Goal: Transaction & Acquisition: Purchase product/service

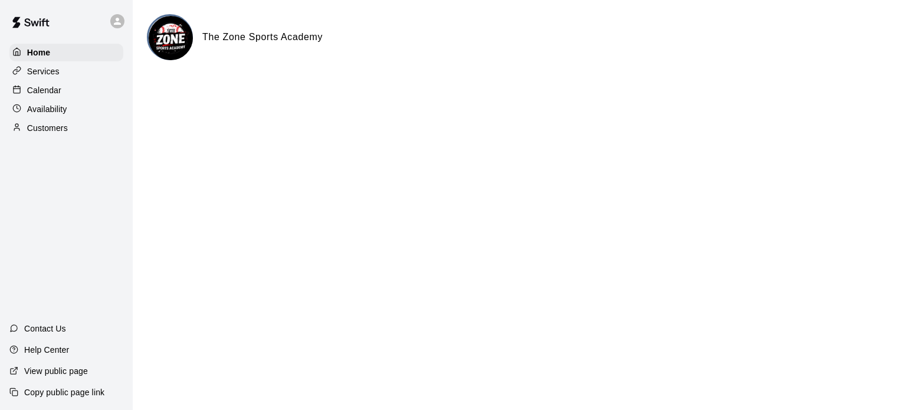
click at [57, 99] on div "Calendar" at bounding box center [66, 90] width 114 height 18
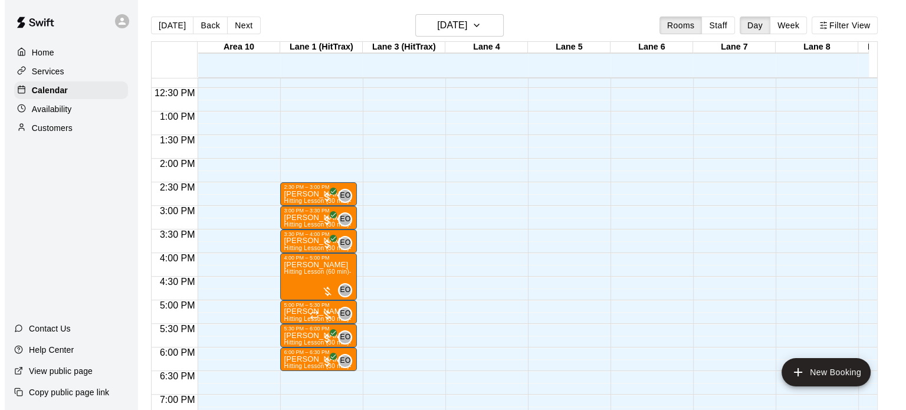
scroll to position [582, 0]
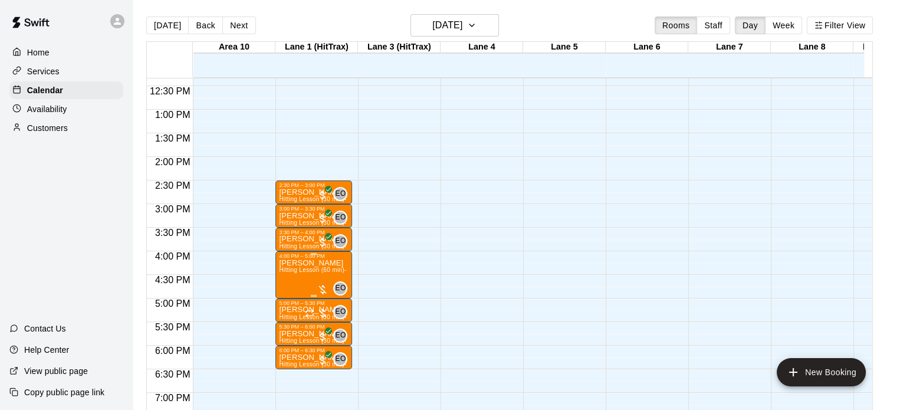
click at [329, 267] on span "Hitting Lesson (60 min)- [PERSON_NAME]" at bounding box center [339, 270] width 120 height 6
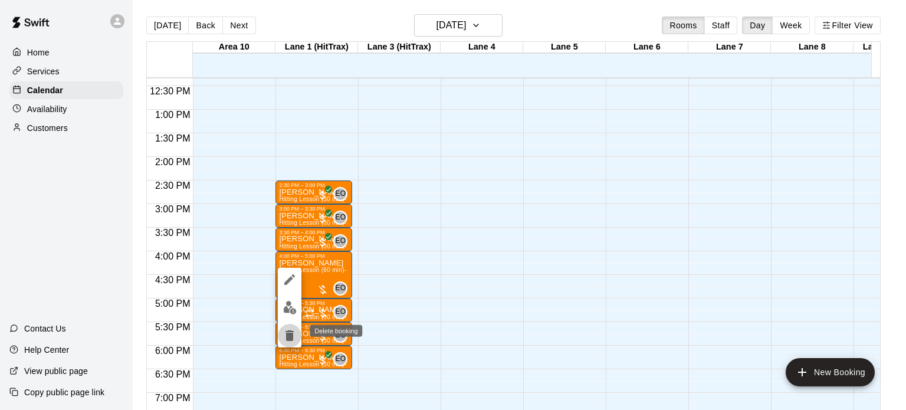
click at [288, 339] on icon "delete" at bounding box center [289, 335] width 8 height 11
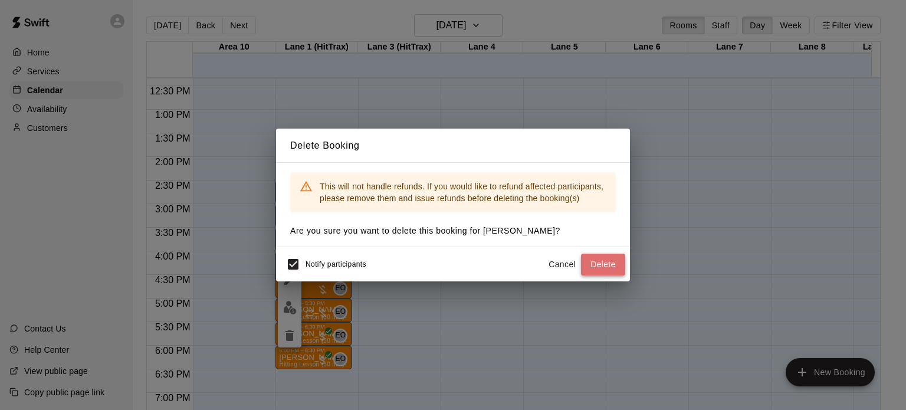
click at [598, 267] on button "Delete" at bounding box center [603, 265] width 44 height 22
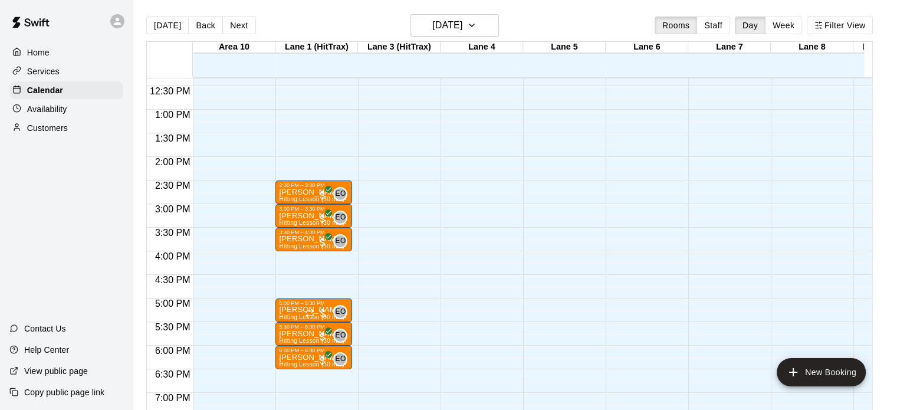
click at [291, 259] on div "12:00 AM – 9:00 AM Closed 2:30 PM – 3:00 PM [PERSON_NAME] Hitting Lesson (30 mi…" at bounding box center [313, 62] width 77 height 1132
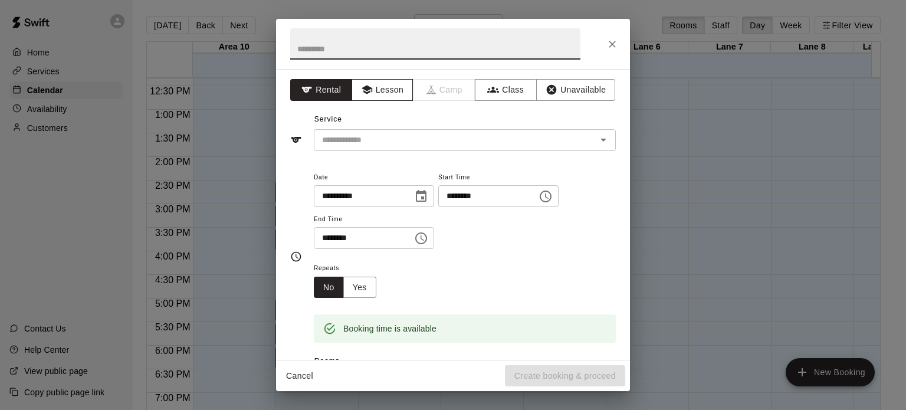
click at [382, 89] on button "Lesson" at bounding box center [382, 90] width 62 height 22
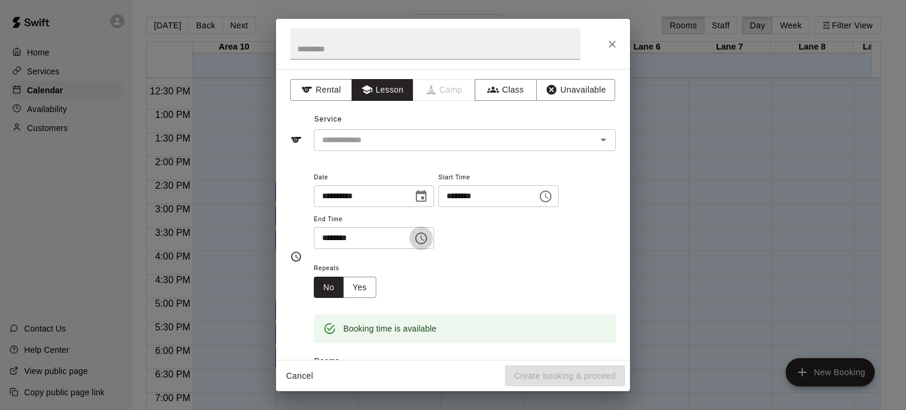
click at [427, 240] on icon "Choose time, selected time is 4:30 PM" at bounding box center [421, 238] width 12 height 12
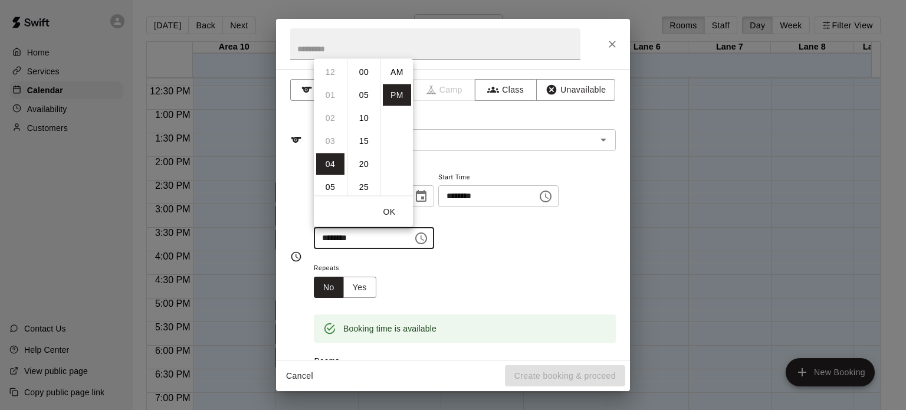
scroll to position [21, 0]
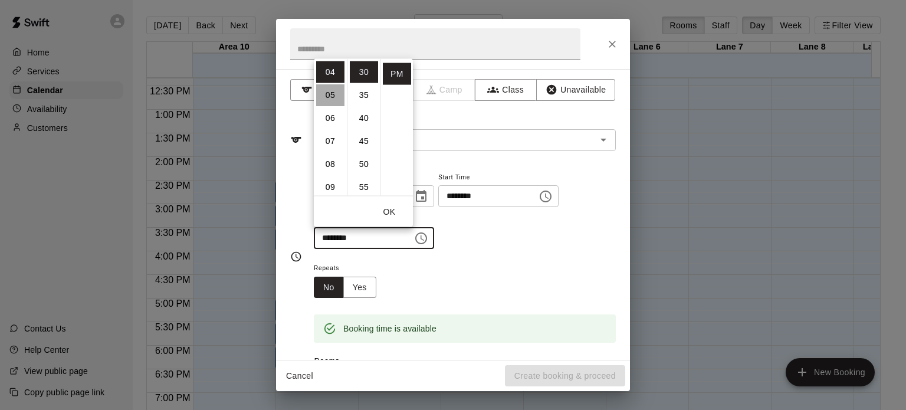
click at [328, 91] on li "05" at bounding box center [330, 95] width 28 height 22
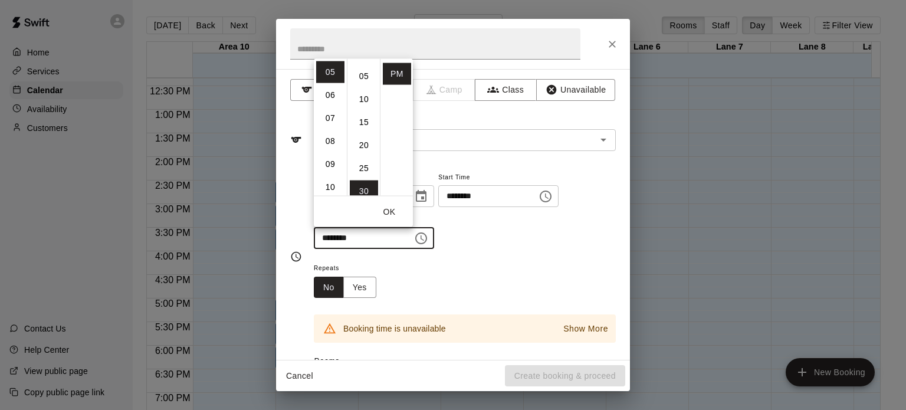
scroll to position [0, 0]
click at [368, 70] on li "00" at bounding box center [364, 72] width 28 height 22
type input "********"
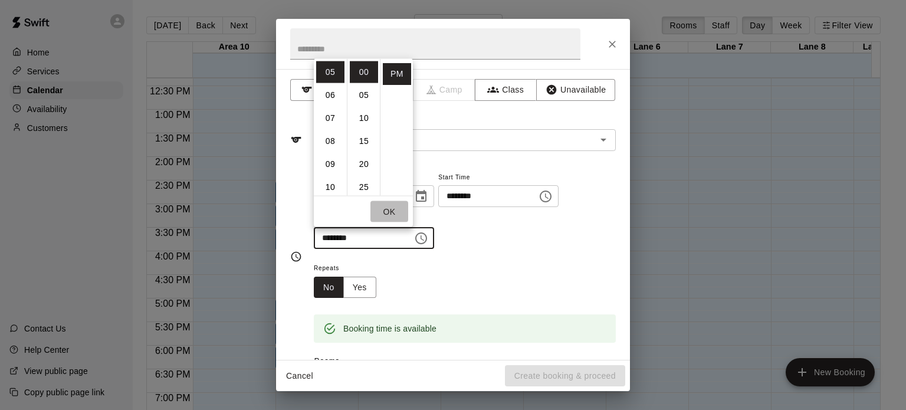
click at [392, 211] on button "OK" at bounding box center [389, 211] width 38 height 22
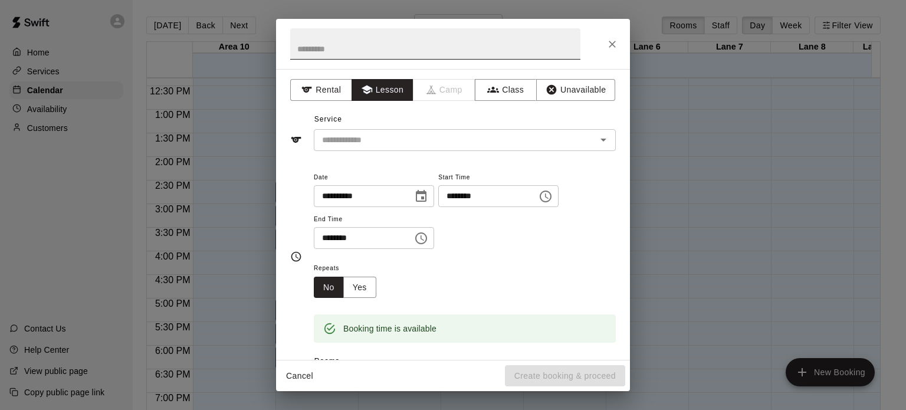
click at [396, 47] on input "text" at bounding box center [435, 43] width 290 height 31
type input "**********"
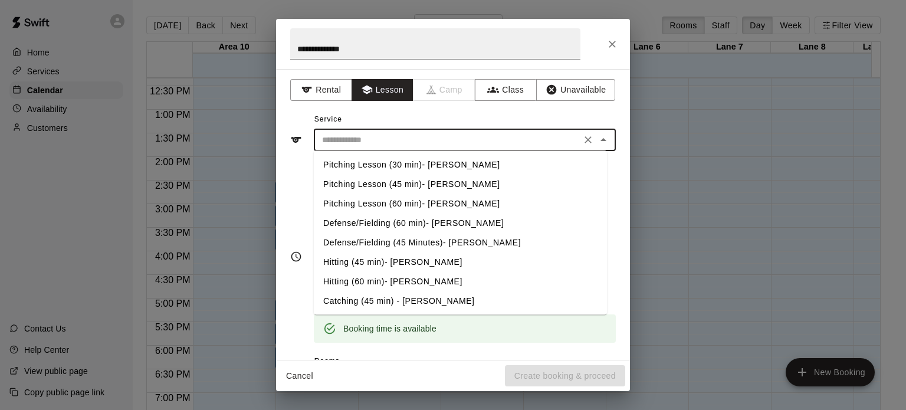
click at [452, 140] on input "text" at bounding box center [447, 140] width 260 height 15
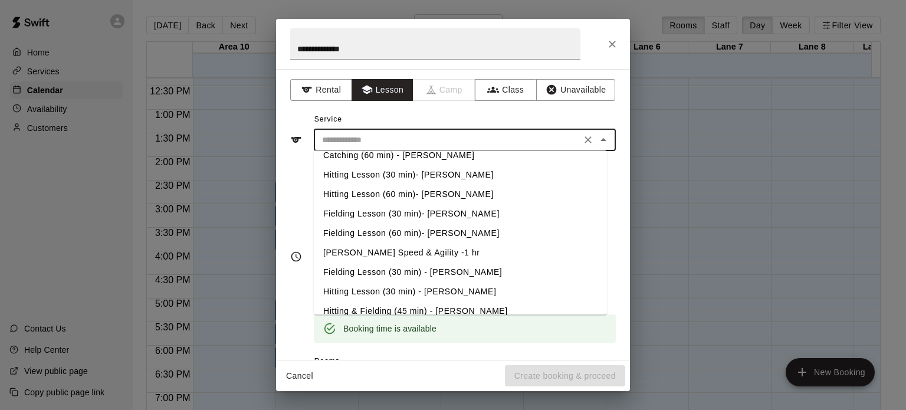
scroll to position [177, 0]
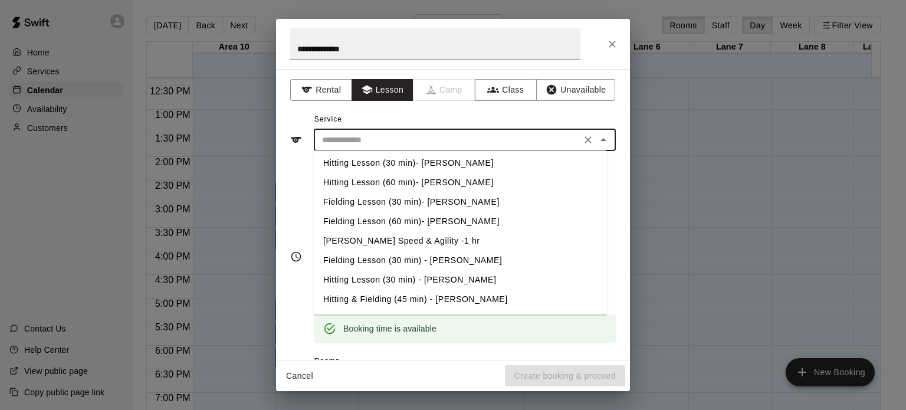
click at [430, 185] on li "Hitting Lesson (60 min)- [PERSON_NAME]" at bounding box center [460, 182] width 293 height 19
type input "**********"
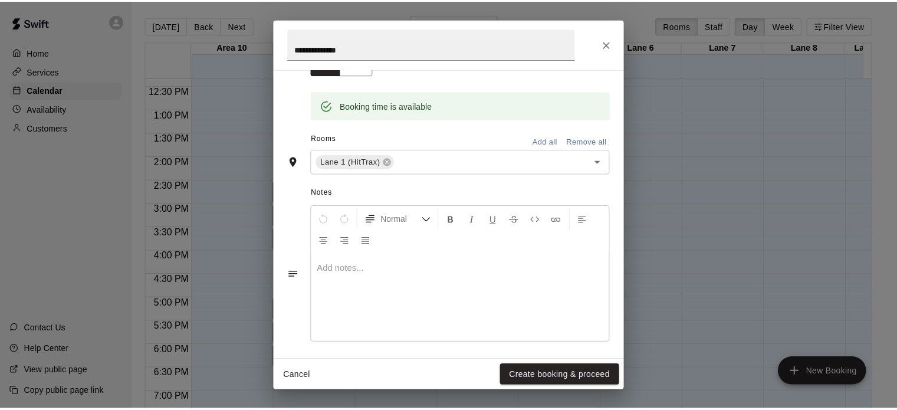
scroll to position [226, 0]
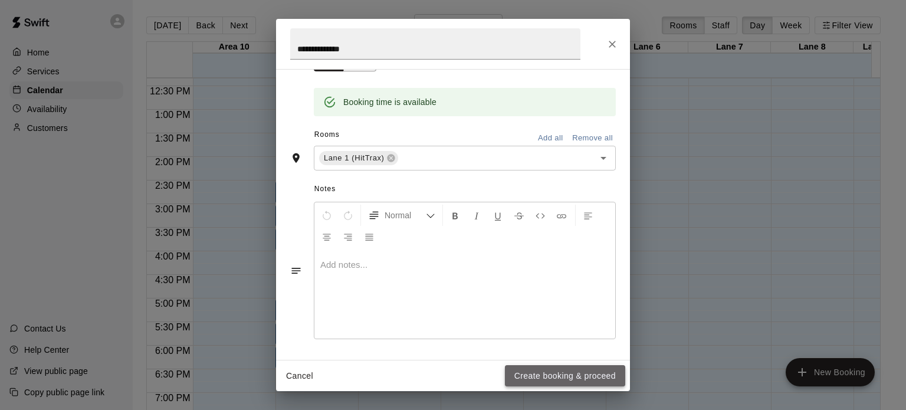
click at [585, 379] on button "Create booking & proceed" at bounding box center [565, 376] width 120 height 22
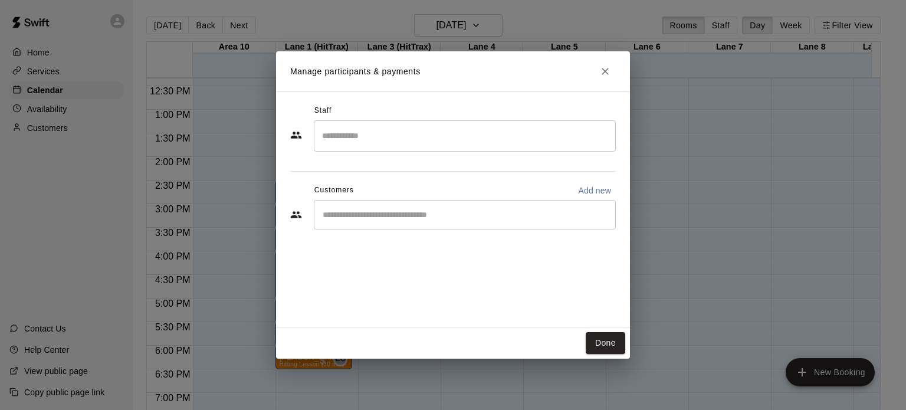
click at [374, 144] on input "Search staff" at bounding box center [464, 136] width 291 height 21
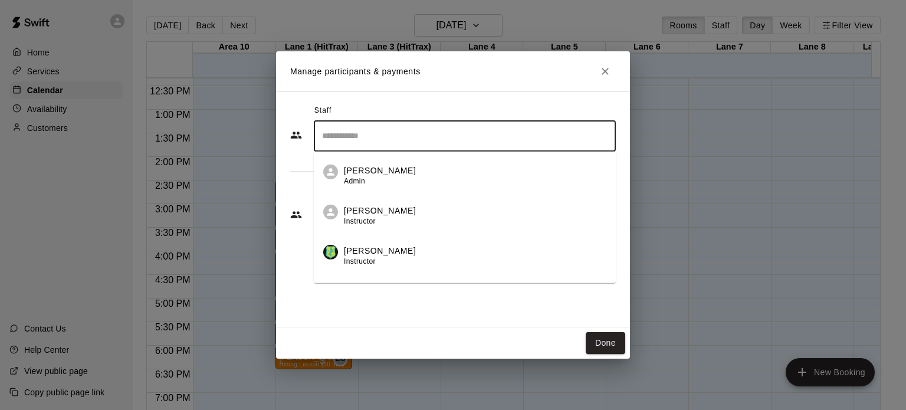
click at [363, 211] on p "[PERSON_NAME]" at bounding box center [380, 210] width 72 height 12
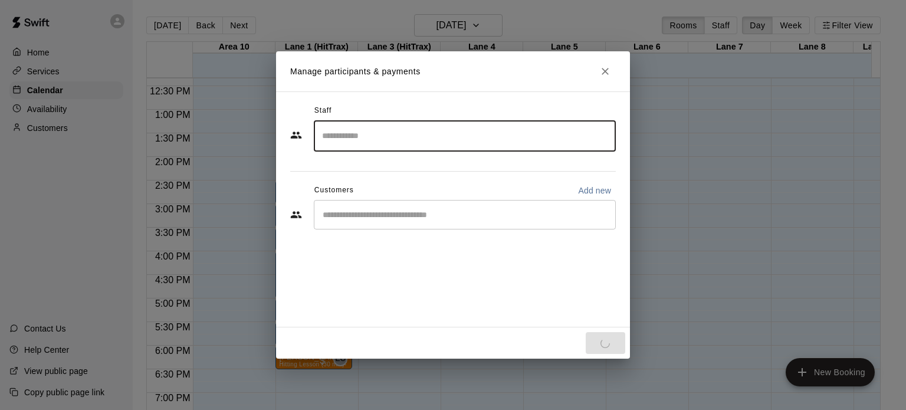
click at [379, 212] on input "Start typing to search customers..." at bounding box center [464, 215] width 291 height 12
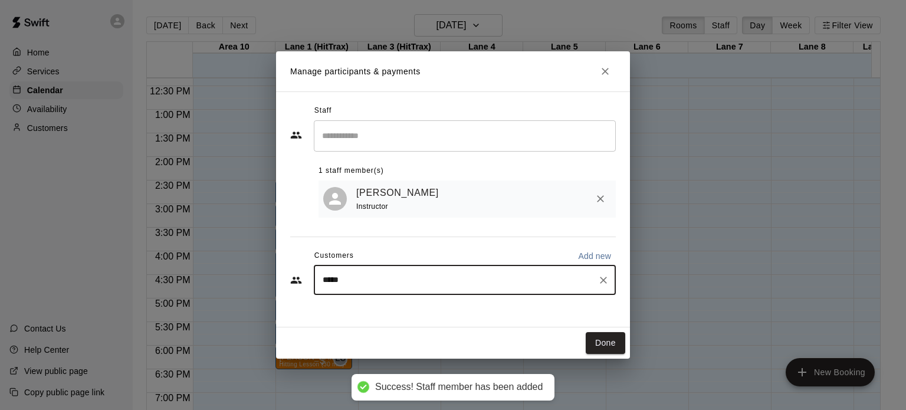
type input "******"
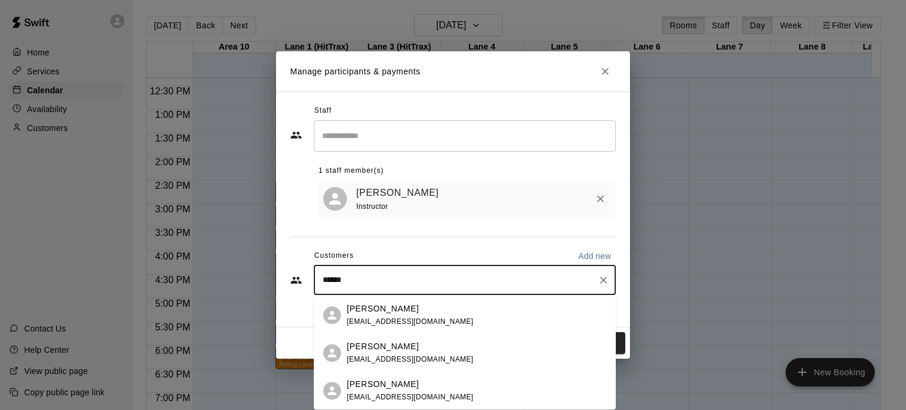
click at [422, 321] on span "[EMAIL_ADDRESS][DOMAIN_NAME]" at bounding box center [410, 321] width 127 height 8
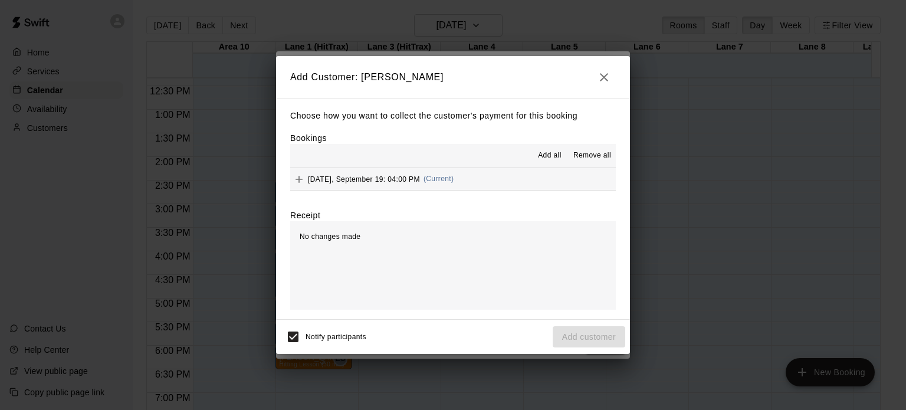
click at [486, 186] on button "[DATE], September 19: 04:00 PM (Current)" at bounding box center [453, 179] width 326 height 22
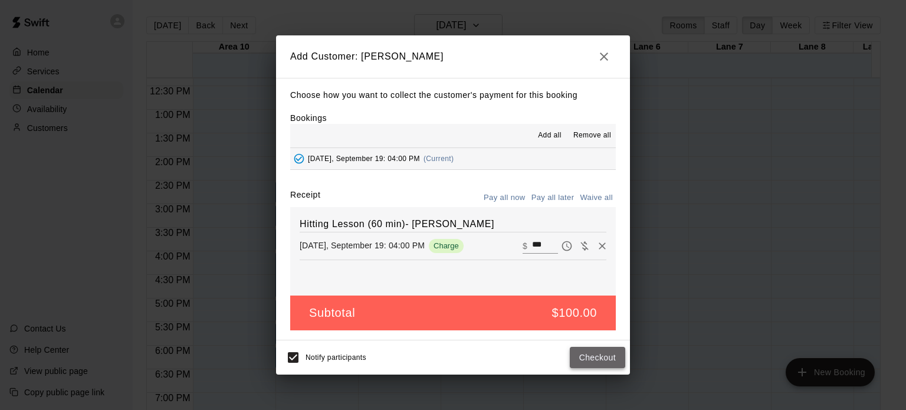
click at [606, 361] on button "Checkout" at bounding box center [597, 358] width 55 height 22
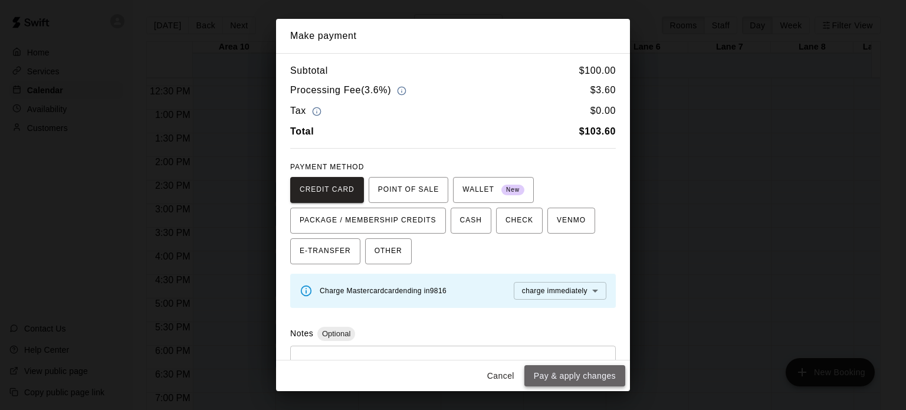
click at [582, 375] on button "Pay & apply changes" at bounding box center [574, 376] width 101 height 22
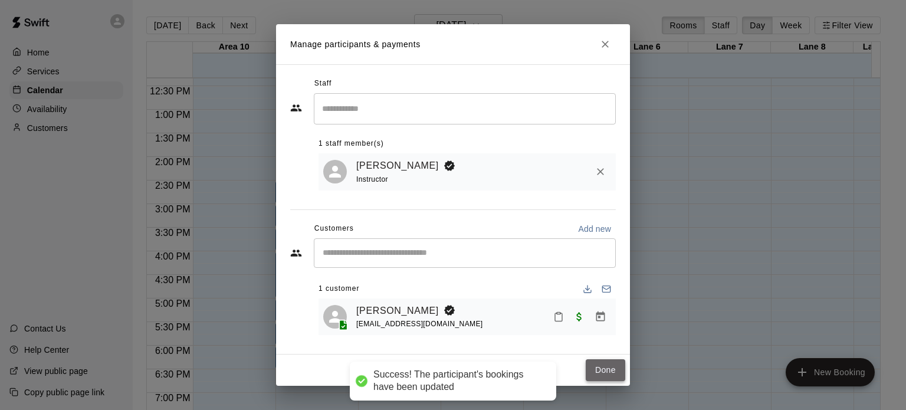
click at [610, 366] on button "Done" at bounding box center [606, 370] width 40 height 22
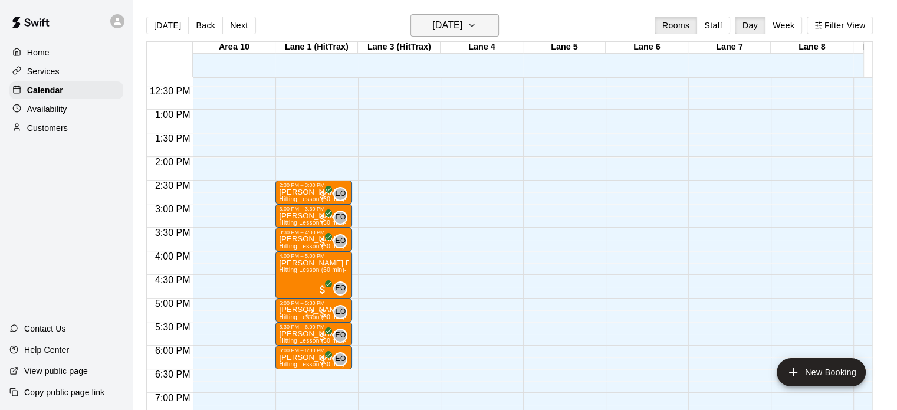
click at [476, 19] on icon "button" at bounding box center [471, 25] width 9 height 14
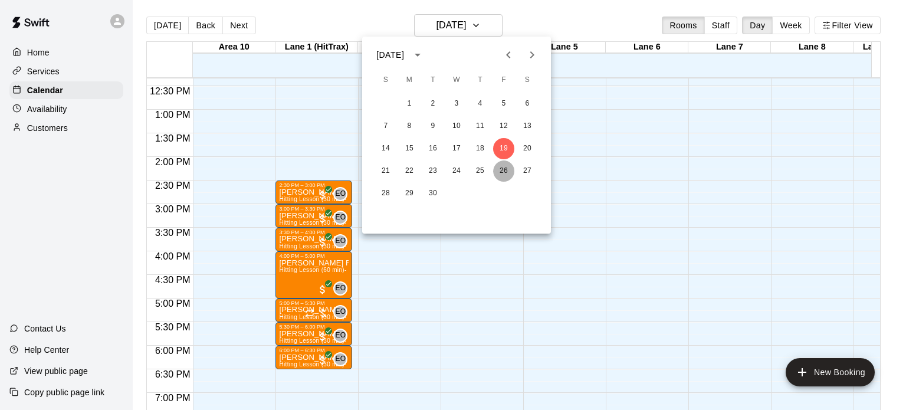
click at [507, 172] on button "26" at bounding box center [503, 170] width 21 height 21
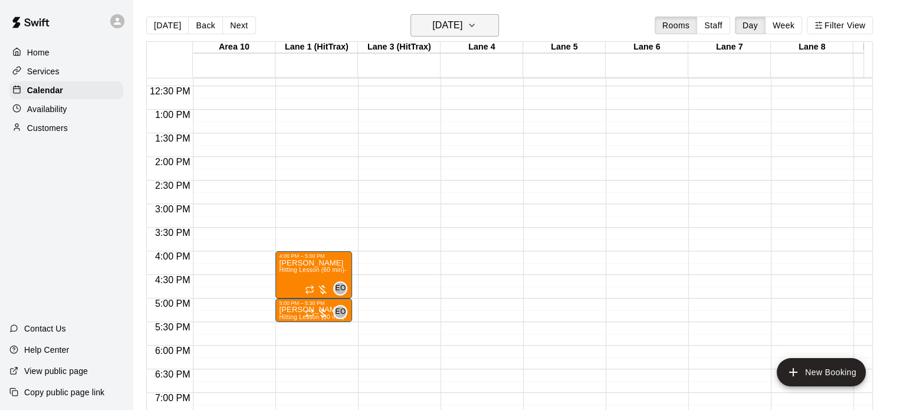
click at [495, 29] on button "[DATE]" at bounding box center [454, 25] width 88 height 22
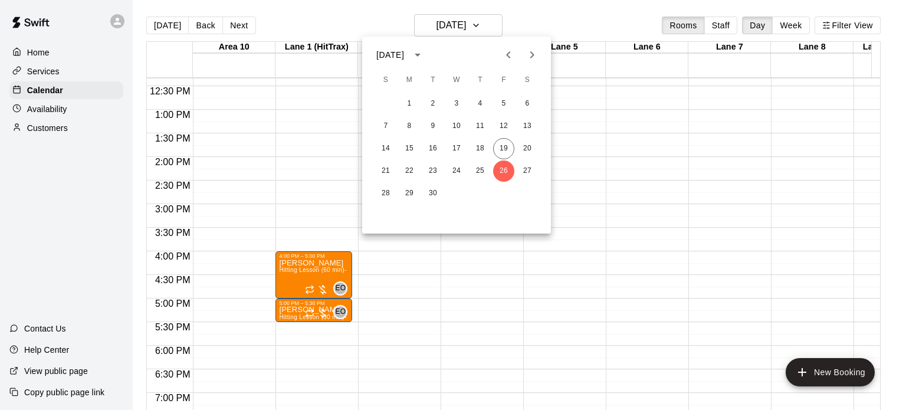
click at [533, 50] on icon "Next month" at bounding box center [532, 55] width 14 height 14
click at [500, 107] on button "3" at bounding box center [503, 103] width 21 height 21
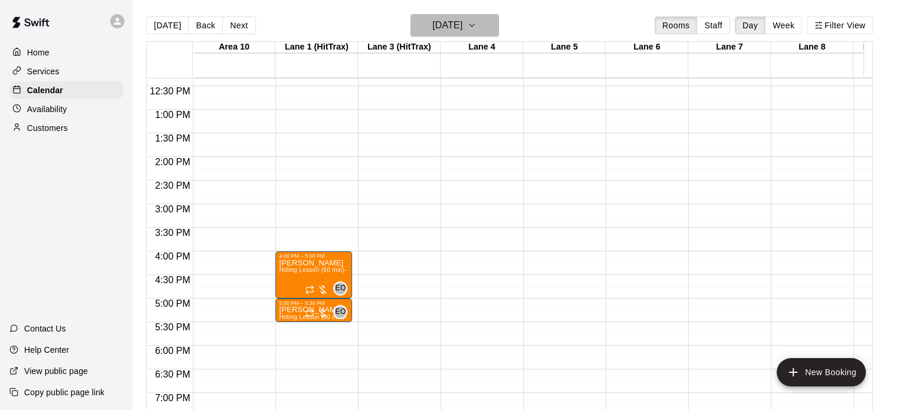
click at [476, 23] on icon "button" at bounding box center [471, 25] width 9 height 14
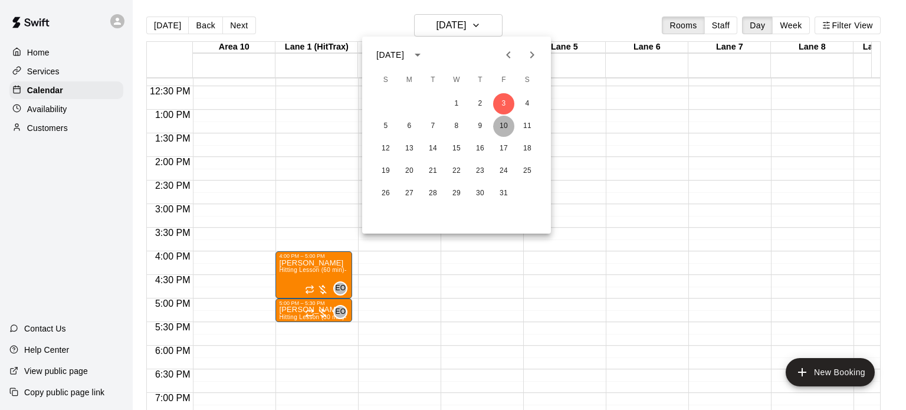
click at [498, 129] on button "10" at bounding box center [503, 126] width 21 height 21
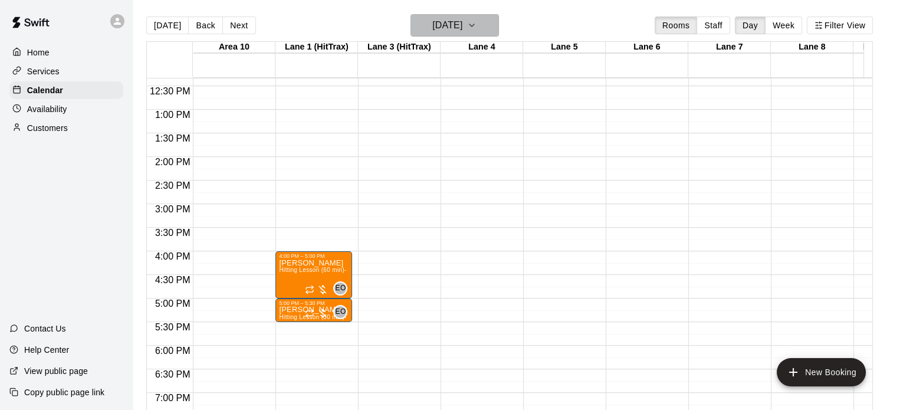
click at [476, 22] on icon "button" at bounding box center [471, 25] width 9 height 14
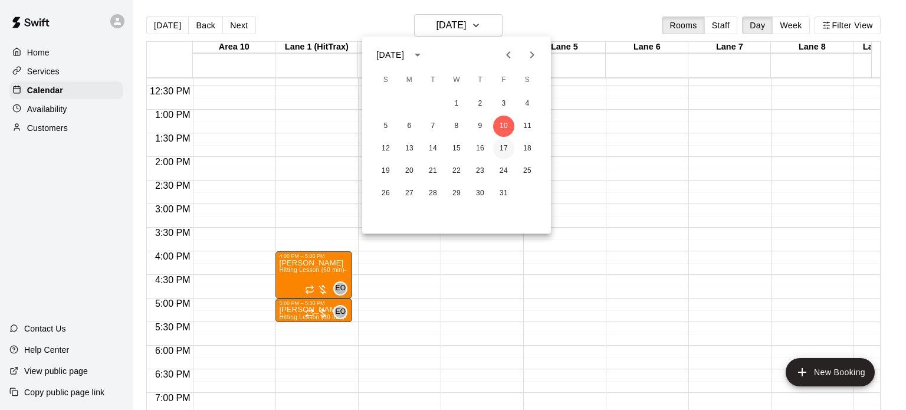
click at [499, 143] on button "17" at bounding box center [503, 148] width 21 height 21
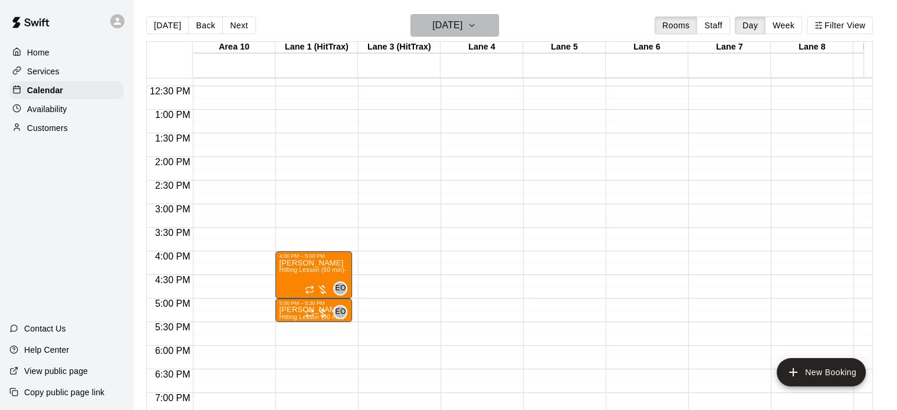
click at [476, 29] on icon "button" at bounding box center [471, 25] width 9 height 14
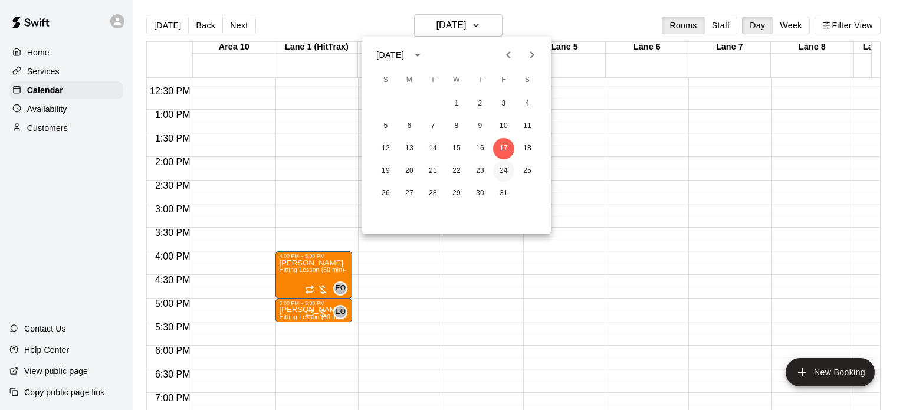
click at [499, 176] on button "24" at bounding box center [503, 170] width 21 height 21
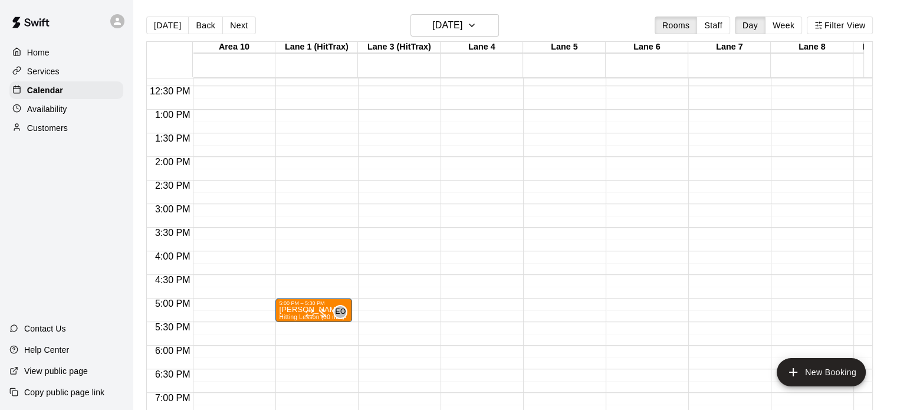
click at [168, 16] on div "[DATE] Back [DATE][DATE] Rooms Staff Day Week Filter View" at bounding box center [509, 27] width 726 height 27
click at [167, 21] on button "[DATE]" at bounding box center [167, 26] width 42 height 18
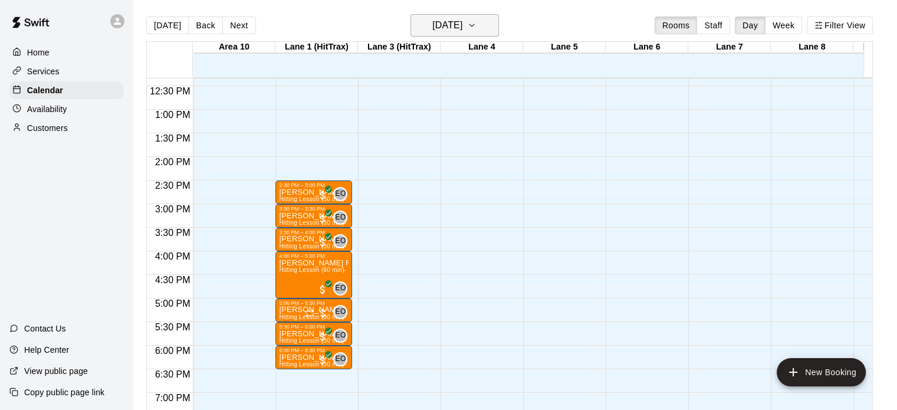
click at [476, 27] on icon "button" at bounding box center [471, 25] width 9 height 14
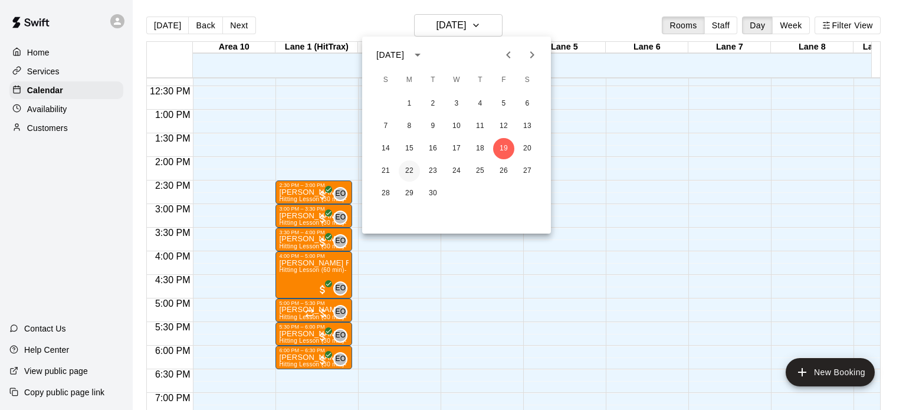
click at [410, 175] on button "22" at bounding box center [409, 170] width 21 height 21
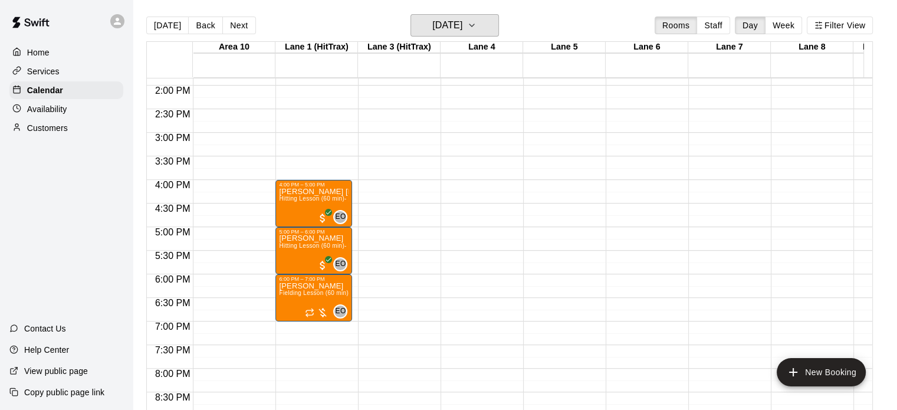
scroll to position [657, 0]
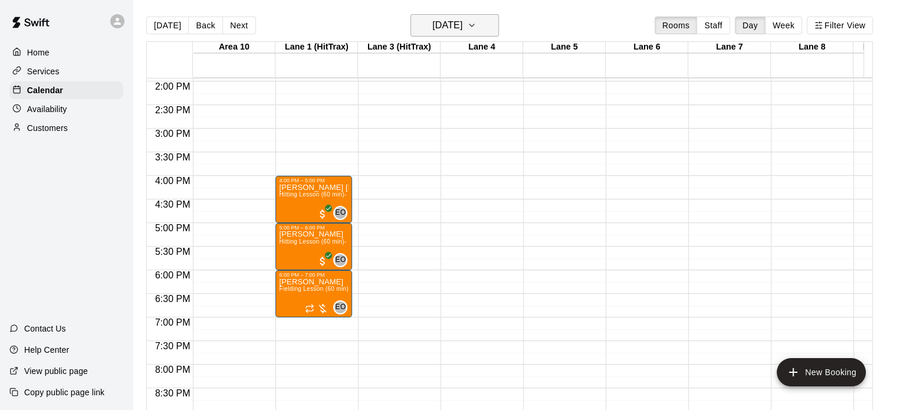
click at [476, 22] on icon "button" at bounding box center [471, 25] width 9 height 14
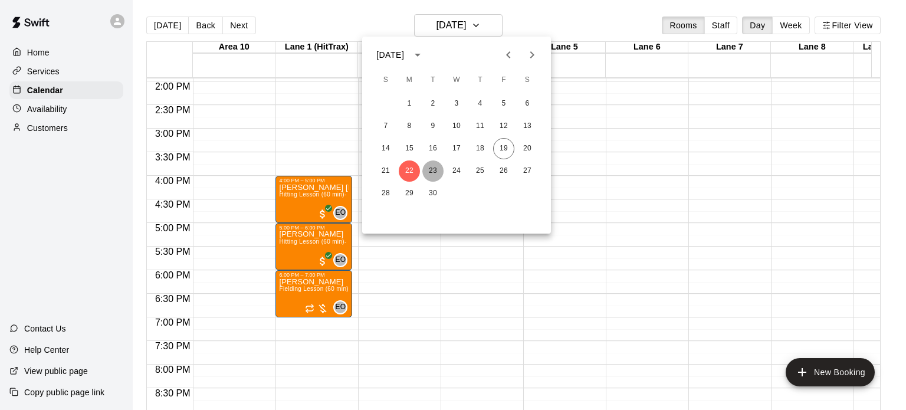
click at [433, 172] on button "23" at bounding box center [432, 170] width 21 height 21
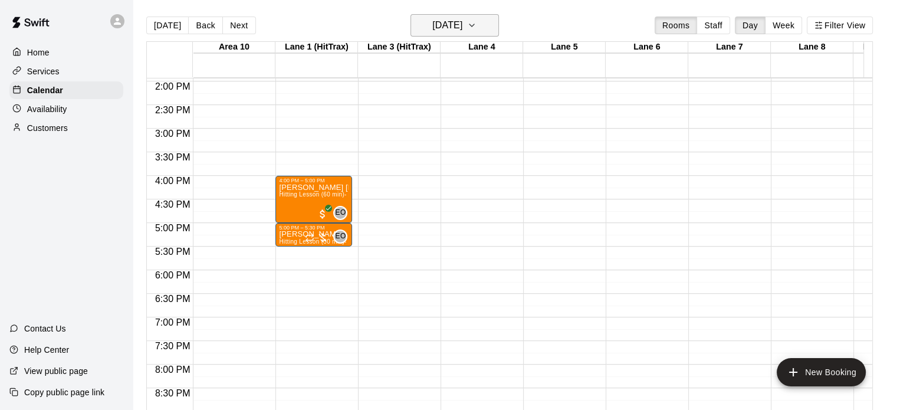
click at [476, 25] on icon "button" at bounding box center [471, 25] width 9 height 14
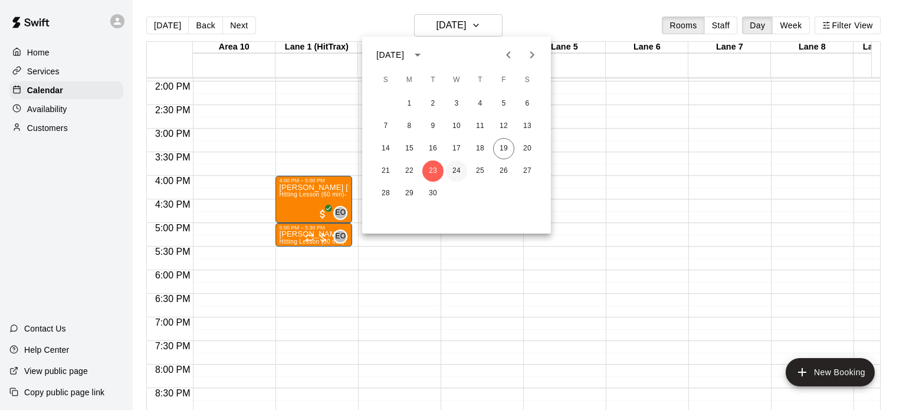
click at [459, 174] on button "24" at bounding box center [456, 170] width 21 height 21
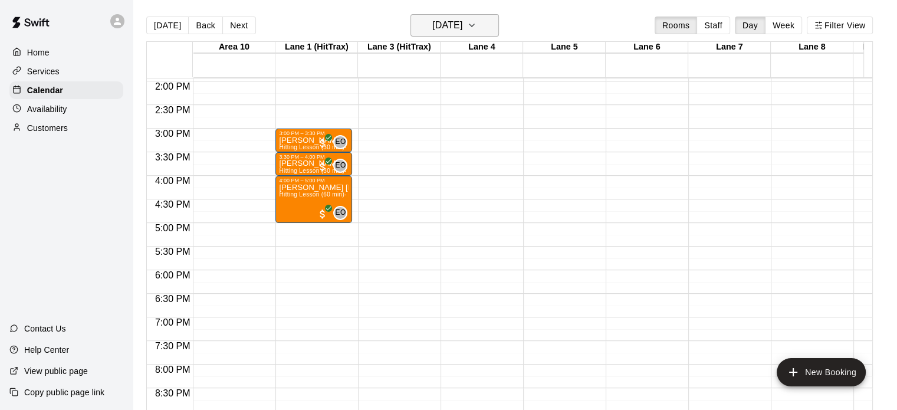
click at [499, 32] on button "[DATE]" at bounding box center [454, 25] width 88 height 22
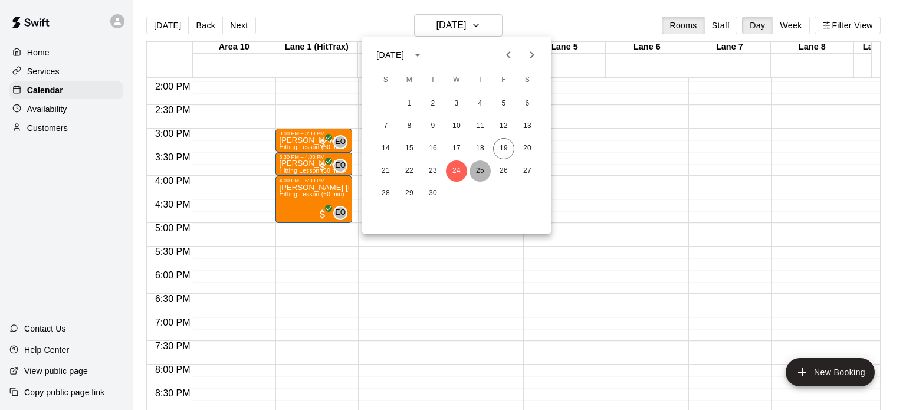
click at [479, 167] on button "25" at bounding box center [479, 170] width 21 height 21
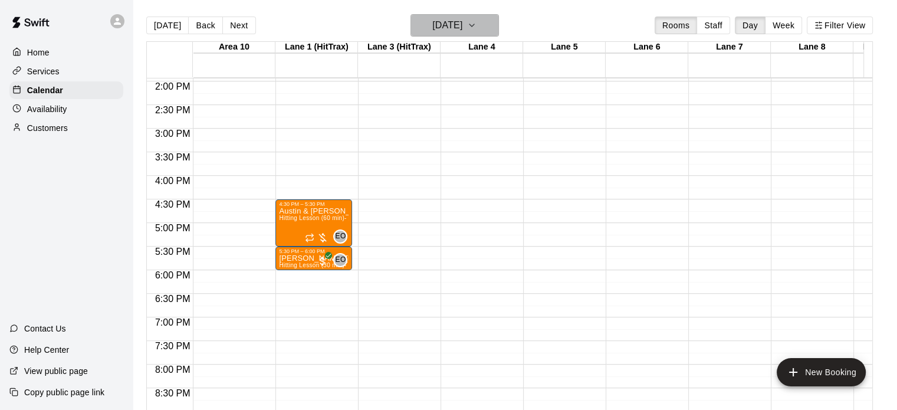
click at [474, 26] on icon "button" at bounding box center [471, 25] width 5 height 2
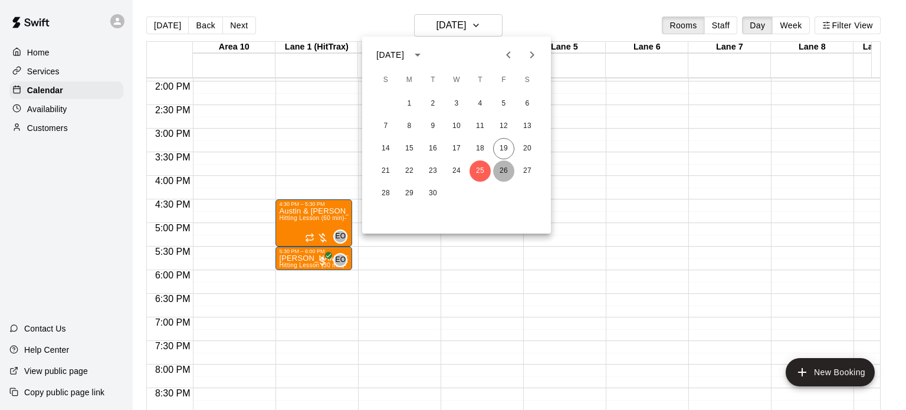
click at [502, 173] on button "26" at bounding box center [503, 170] width 21 height 21
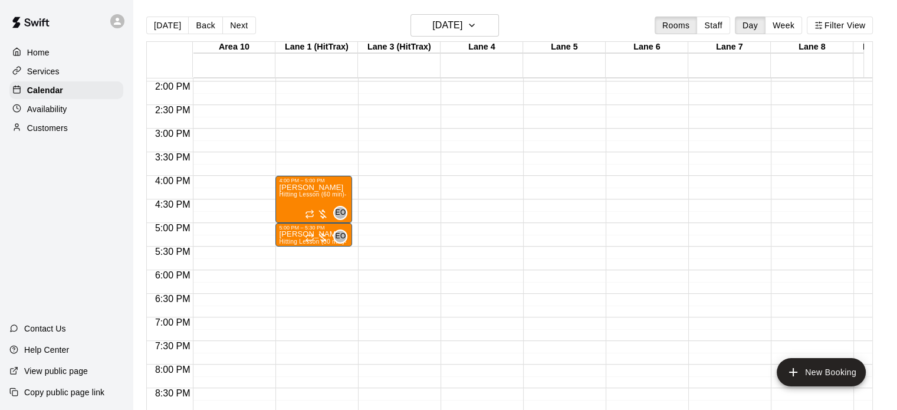
drag, startPoint x: 881, startPoint y: 305, endPoint x: 877, endPoint y: 361, distance: 56.7
click at [877, 361] on div "[DATE] Back [DATE][DATE] Rooms Staff Day Week Filter View Area 10 [GEOGRAPHIC_D…" at bounding box center [509, 219] width 744 height 410
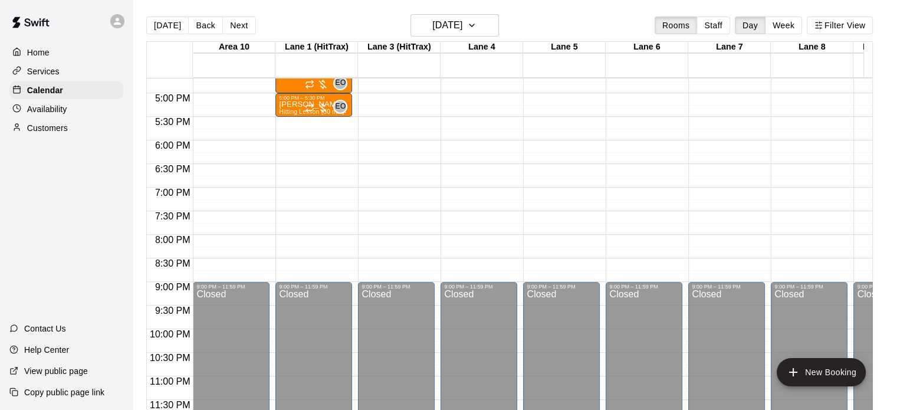
scroll to position [19, 0]
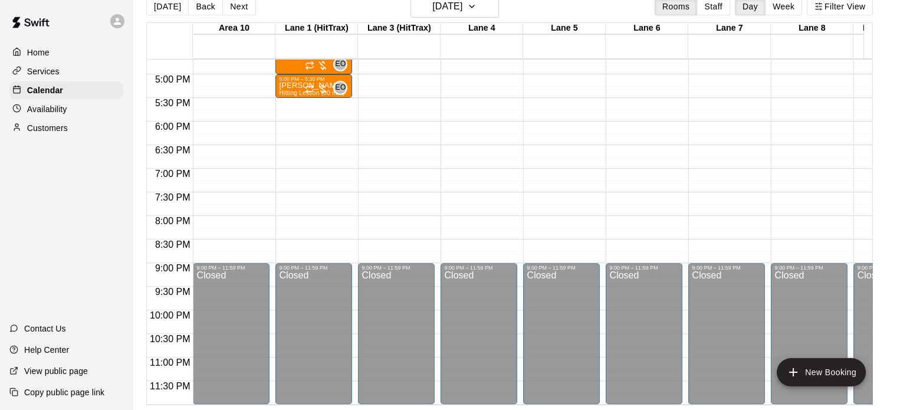
click at [808, 406] on main "[DATE] Back [DATE][DATE] Rooms Staff Day Week Filter View Area 10 [GEOGRAPHIC_D…" at bounding box center [515, 195] width 764 height 429
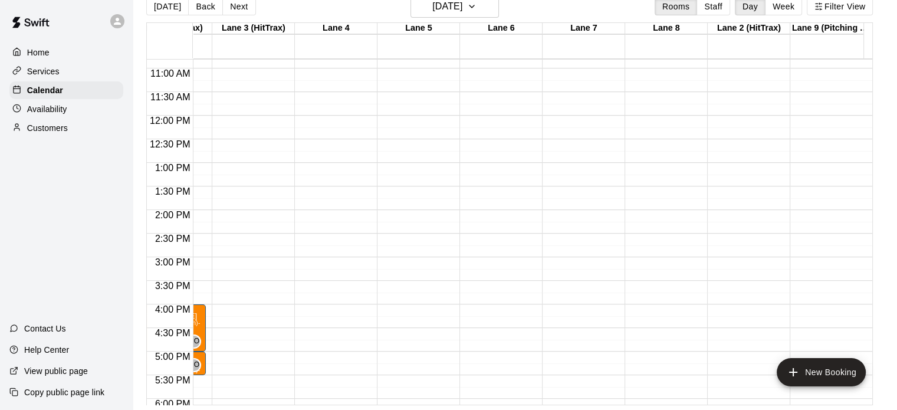
scroll to position [538, 146]
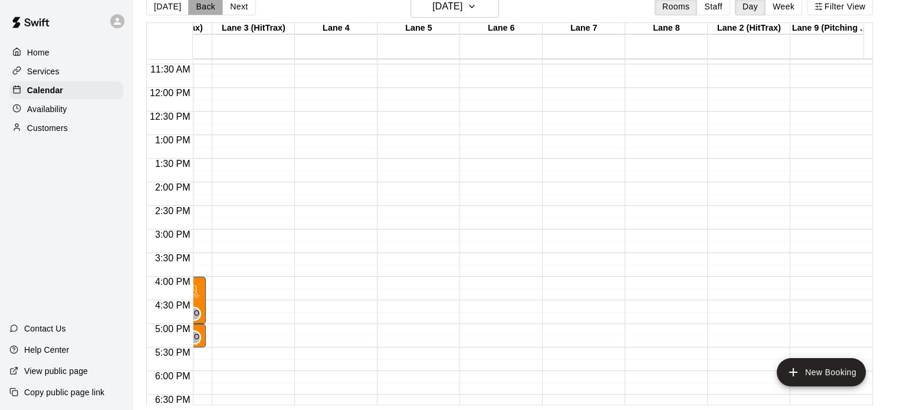
click at [202, 4] on button "Back" at bounding box center [205, 7] width 35 height 18
click at [203, 4] on button "Back" at bounding box center [205, 7] width 35 height 18
drag, startPoint x: 650, startPoint y: 405, endPoint x: 735, endPoint y: 403, distance: 84.9
click at [735, 403] on div "12:00 AM 12:30 AM 1:00 AM 1:30 AM 2:00 AM 2:30 AM 3:00 AM 3:30 AM 4:00 AM 4:30 …" at bounding box center [509, 231] width 725 height 346
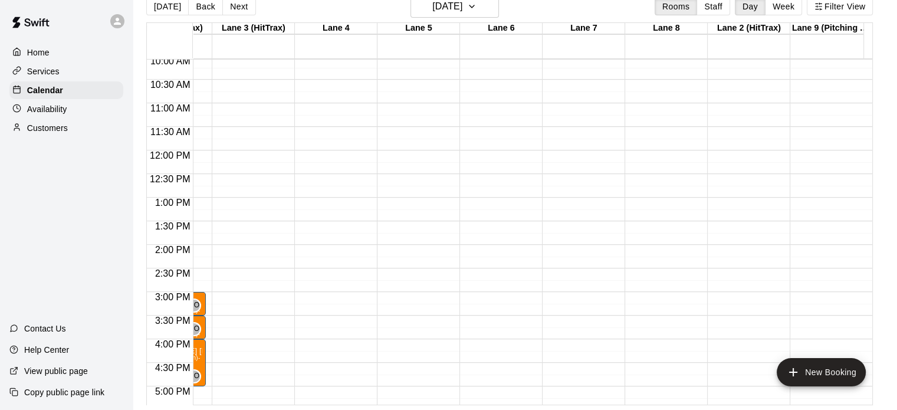
scroll to position [0, 0]
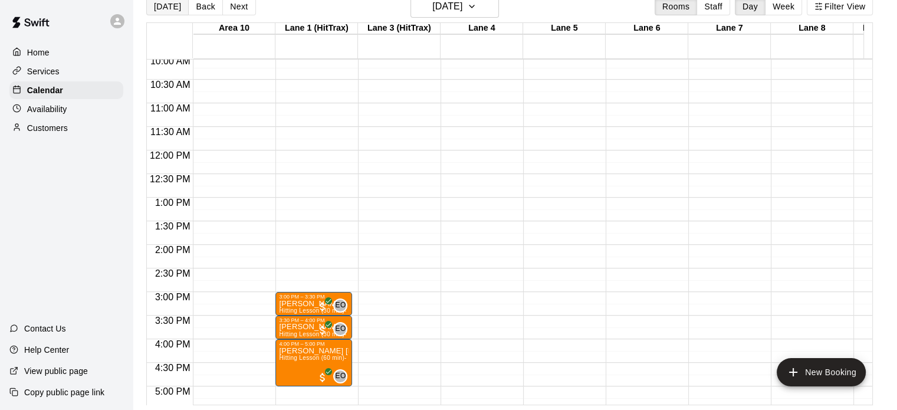
click at [155, 5] on button "[DATE]" at bounding box center [167, 7] width 42 height 18
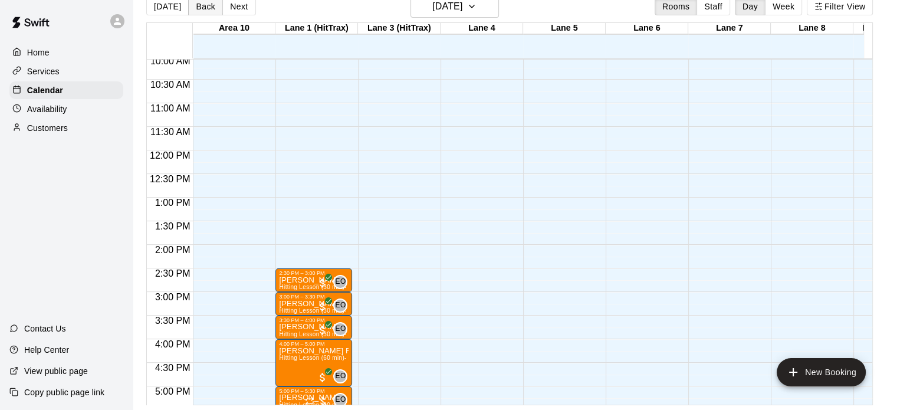
click at [206, 8] on button "Back" at bounding box center [205, 7] width 35 height 18
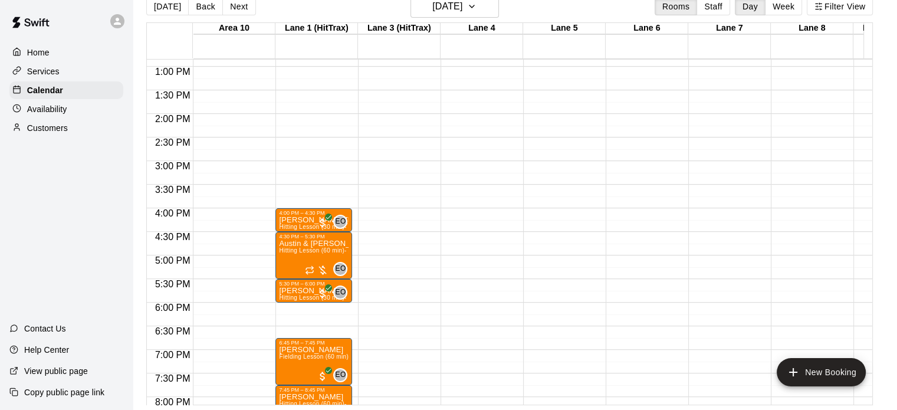
scroll to position [609, 0]
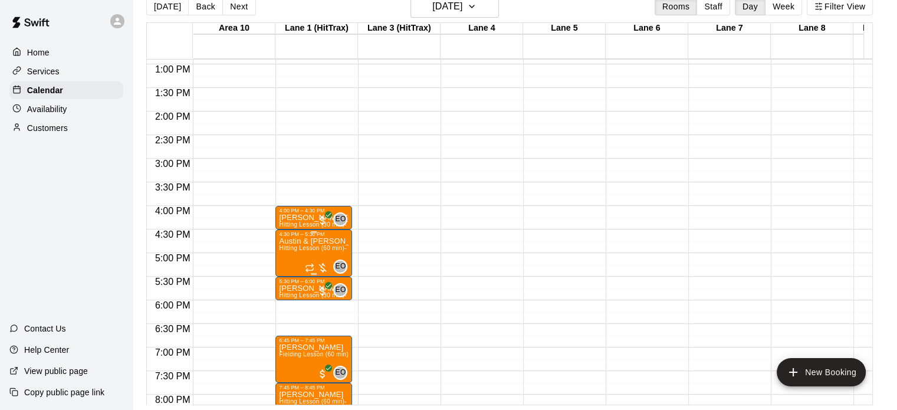
click at [321, 268] on div at bounding box center [317, 268] width 24 height 12
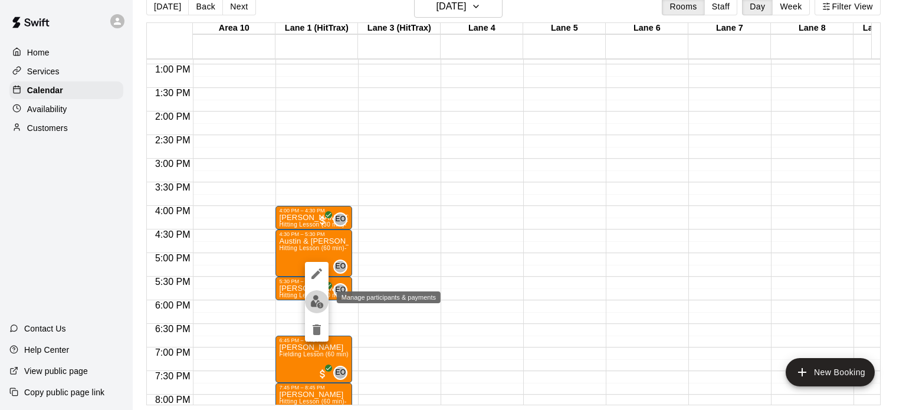
click at [319, 308] on button "edit" at bounding box center [317, 301] width 24 height 23
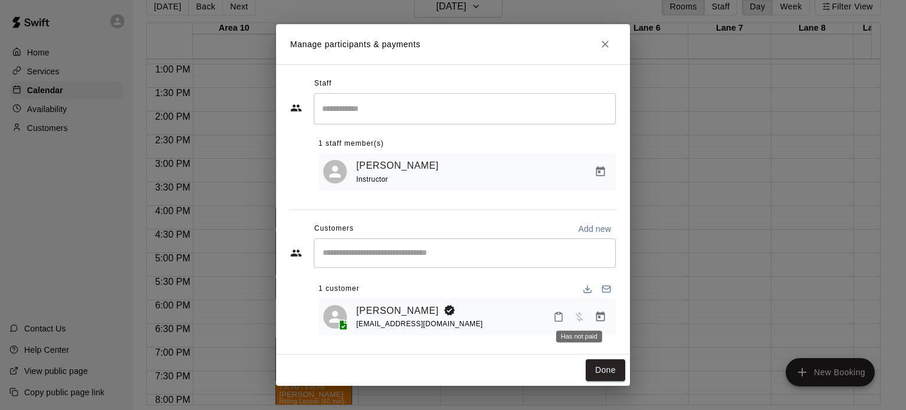
click at [580, 320] on span "Has not paid" at bounding box center [578, 316] width 21 height 10
click at [597, 321] on icon "Manage bookings & payment" at bounding box center [600, 316] width 9 height 10
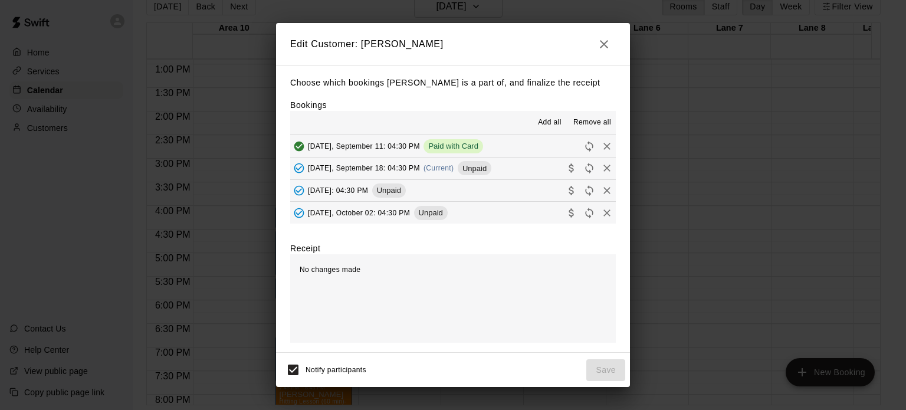
click at [550, 153] on button "[DATE], September 11: 04:30 PM Paid with Card" at bounding box center [453, 146] width 326 height 22
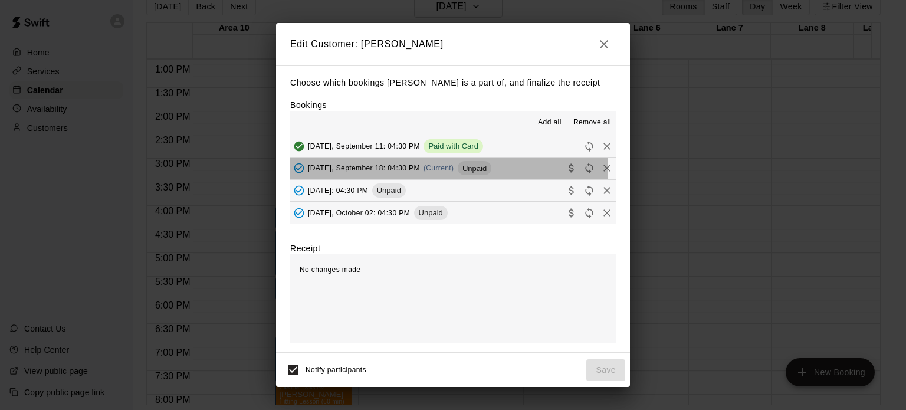
click at [396, 173] on div "[DATE], September 18: 04:30 PM (Current) Unpaid" at bounding box center [390, 168] width 201 height 18
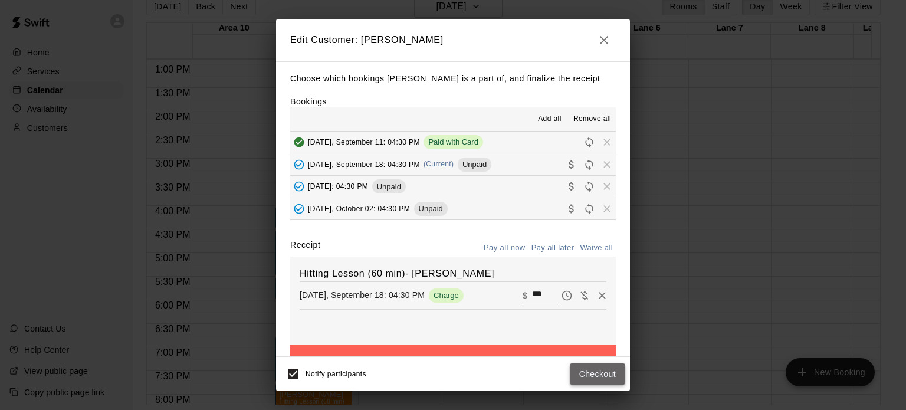
click at [594, 374] on button "Checkout" at bounding box center [597, 374] width 55 height 22
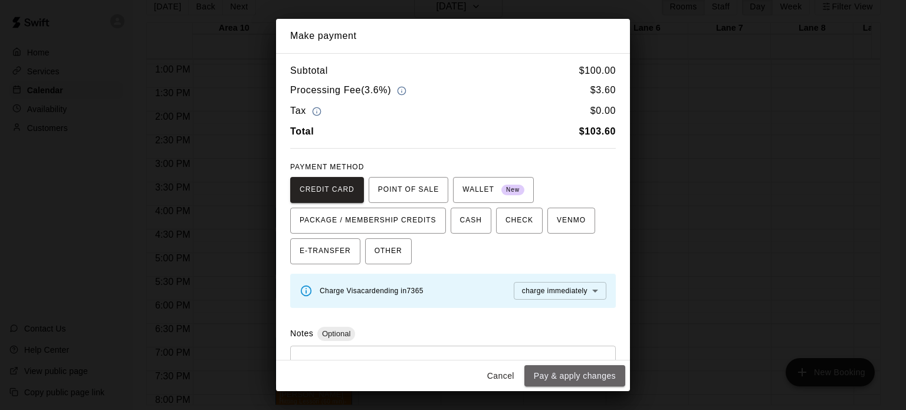
click at [594, 374] on button "Pay & apply changes" at bounding box center [574, 376] width 101 height 22
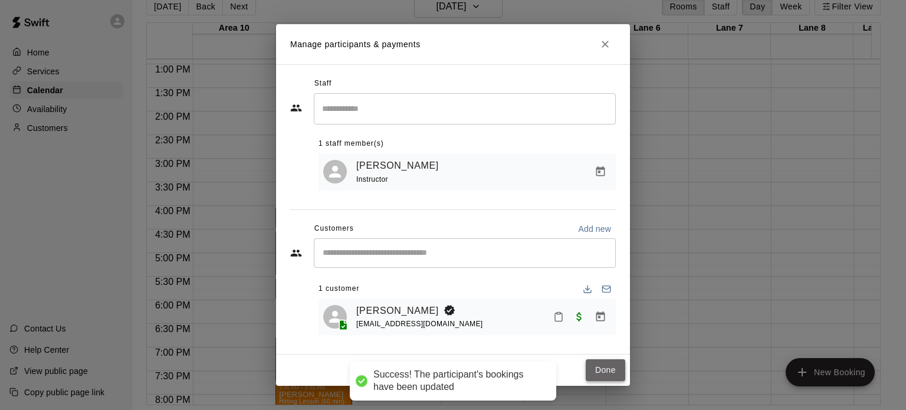
click at [600, 372] on button "Done" at bounding box center [606, 370] width 40 height 22
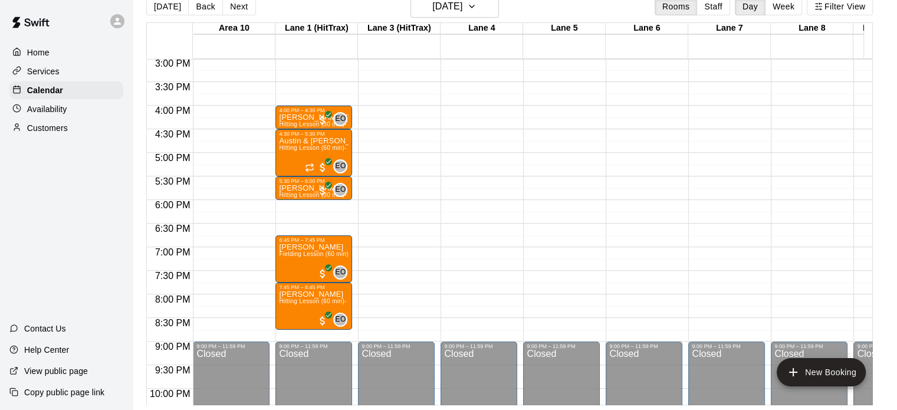
scroll to position [711, 0]
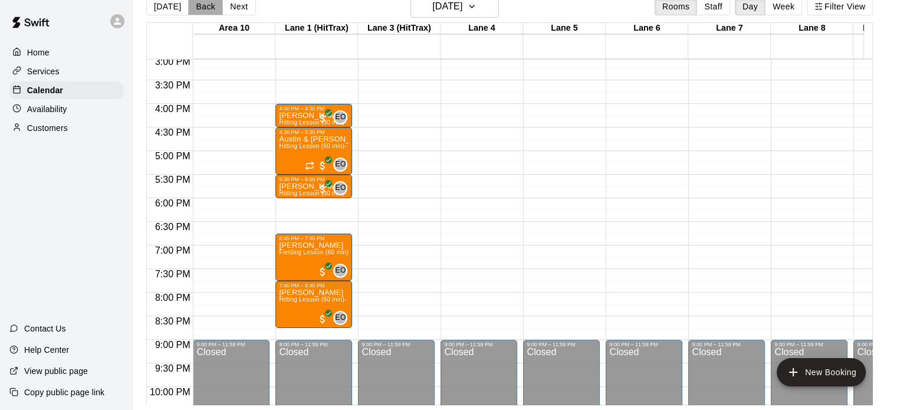
click at [205, 6] on button "Back" at bounding box center [205, 7] width 35 height 18
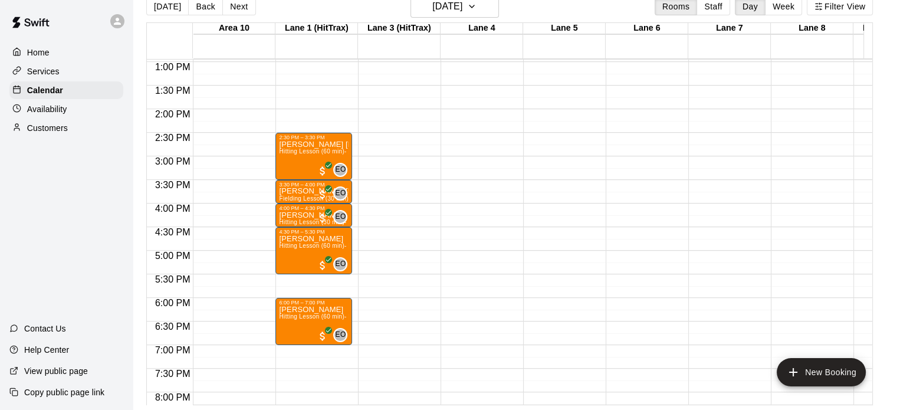
scroll to position [610, 0]
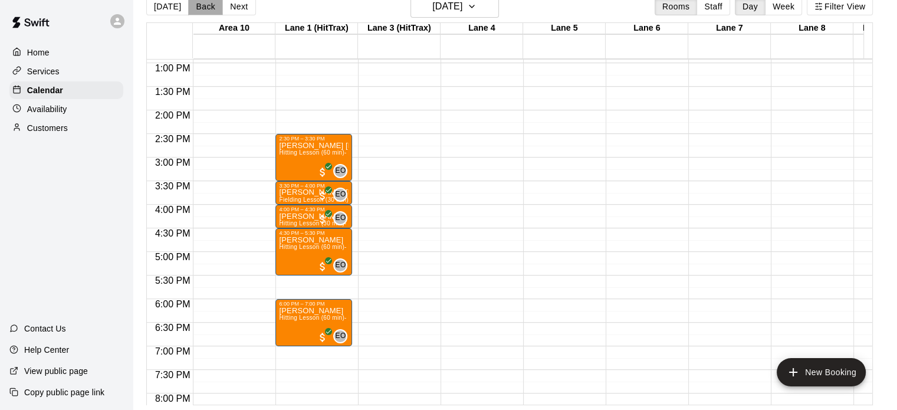
click at [201, 8] on button "Back" at bounding box center [205, 7] width 35 height 18
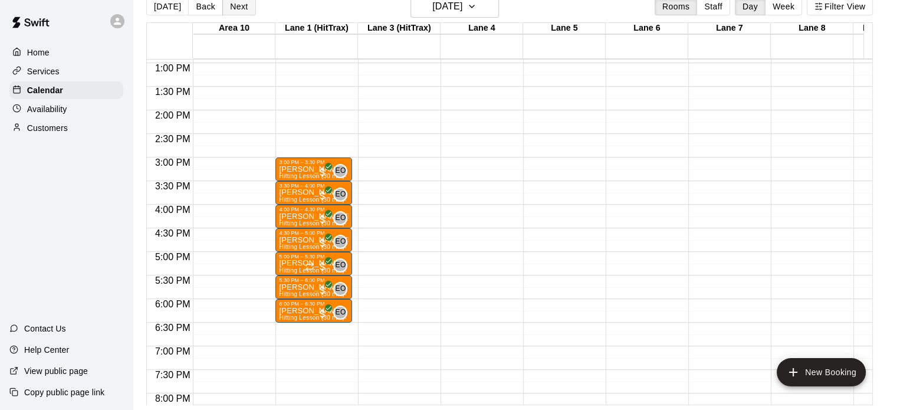
click at [239, 4] on button "Next" at bounding box center [238, 7] width 33 height 18
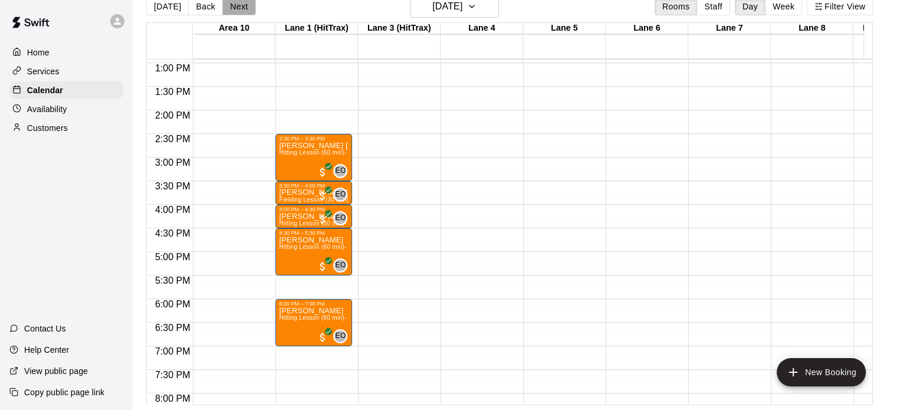
click at [239, 4] on button "Next" at bounding box center [238, 7] width 33 height 18
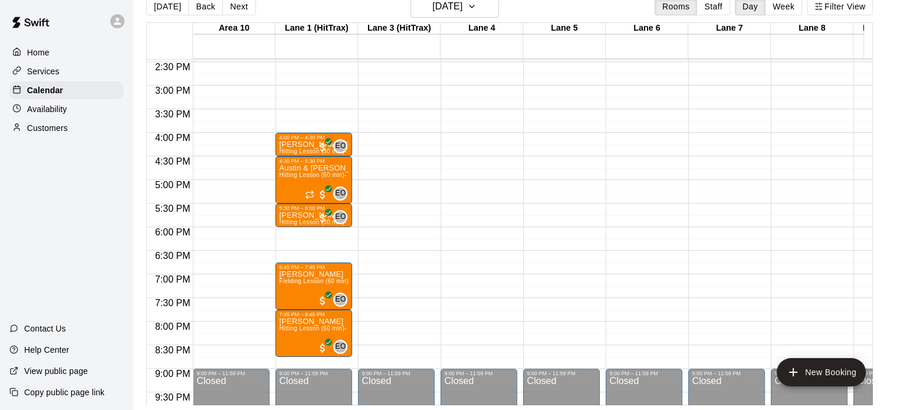
scroll to position [686, 0]
